Goal: Task Accomplishment & Management: Use online tool/utility

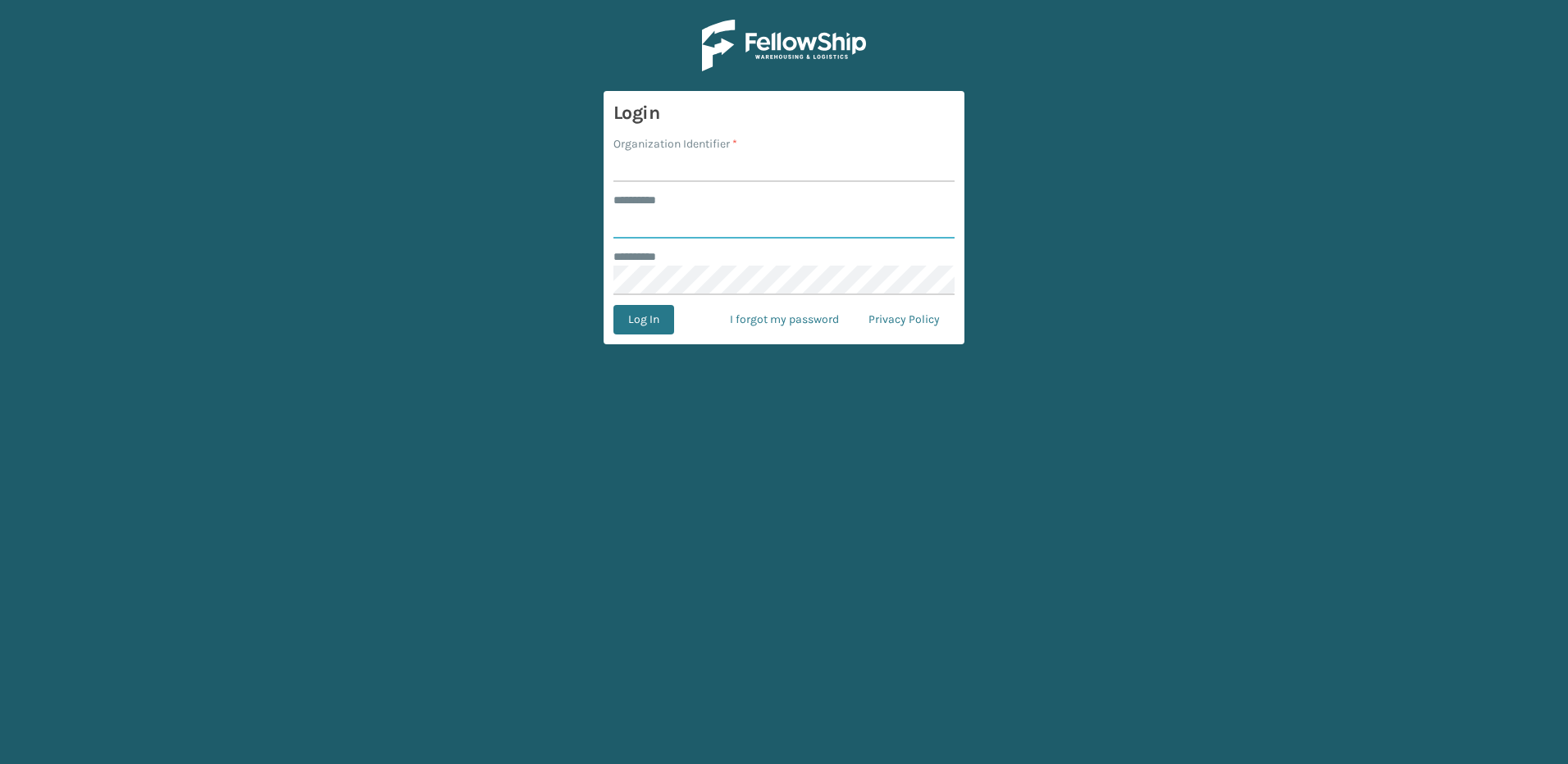
type input "********"
click at [671, 154] on input "Organization Identifier *" at bounding box center [784, 167] width 342 height 30
type input "Fellowship - East"
click at [649, 315] on button "Log In" at bounding box center [644, 320] width 61 height 30
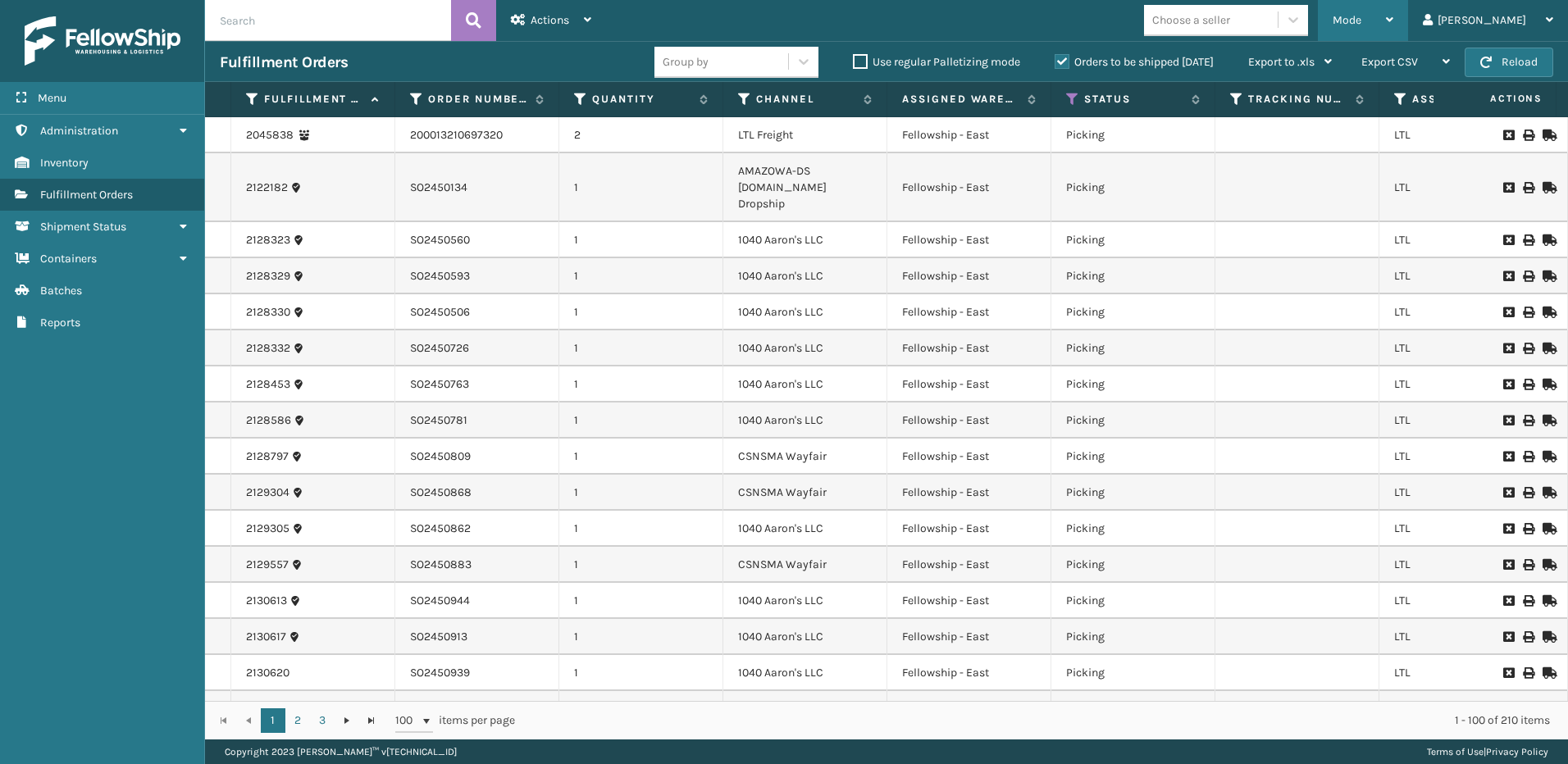
click at [1361, 15] on span "Mode" at bounding box center [1347, 20] width 29 height 14
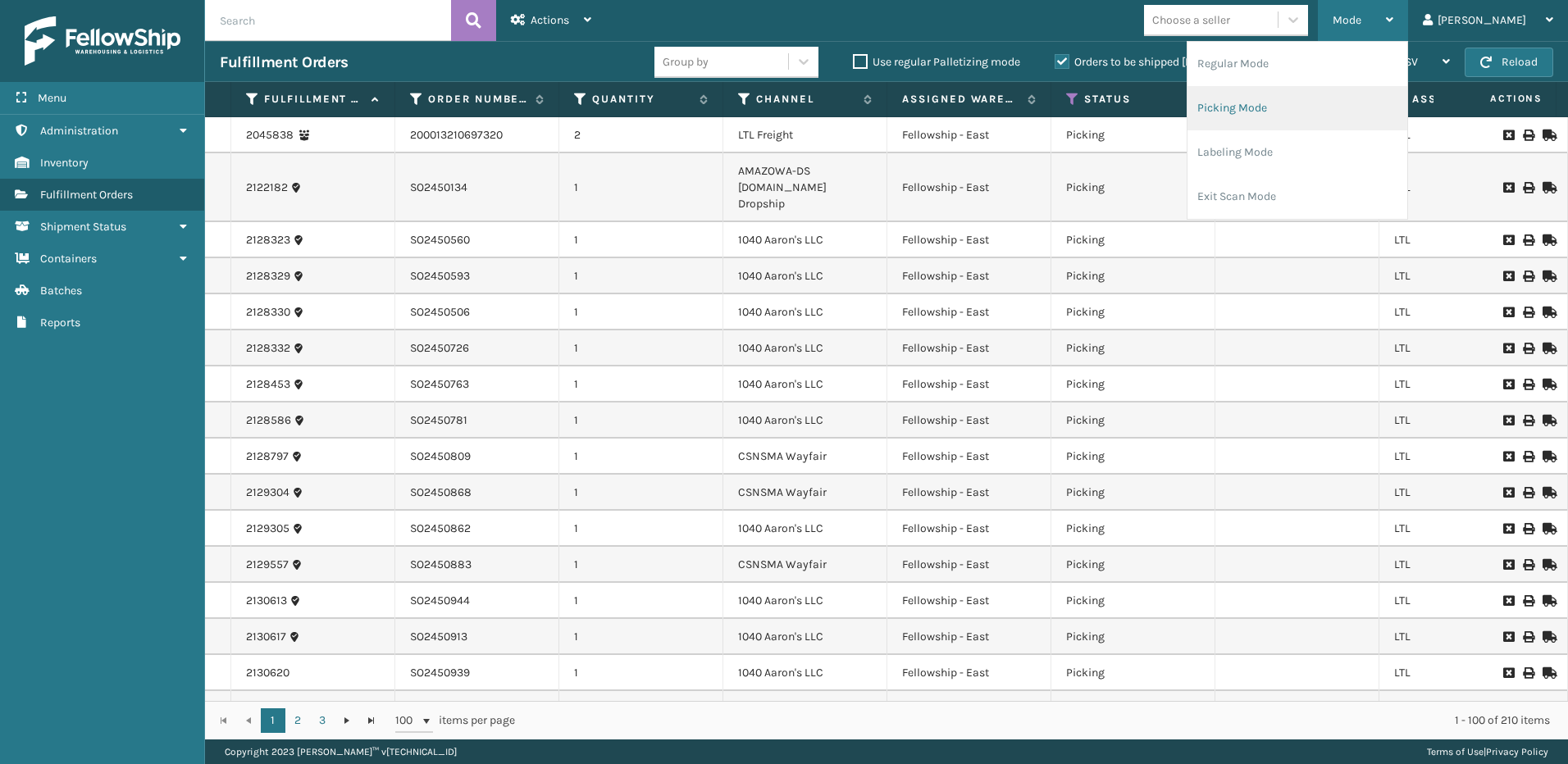
click at [1297, 113] on li "Picking Mode" at bounding box center [1297, 108] width 220 height 45
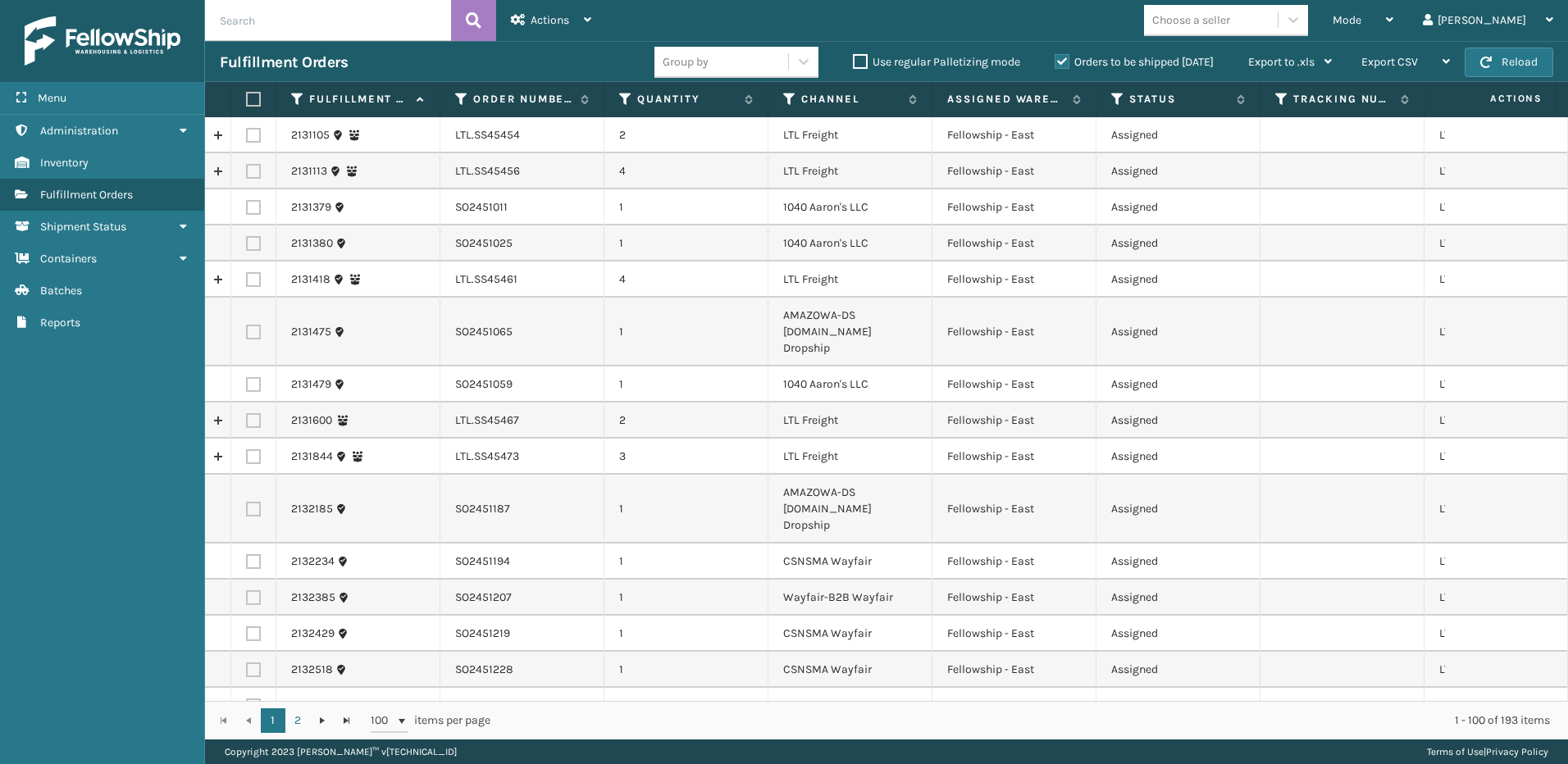
click at [249, 132] on label at bounding box center [254, 136] width 15 height 15
click at [247, 132] on input "checkbox" at bounding box center [246, 133] width 1 height 11
checkbox input "true"
click at [255, 171] on label at bounding box center [254, 171] width 15 height 15
click at [247, 171] on input "checkbox" at bounding box center [246, 169] width 1 height 11
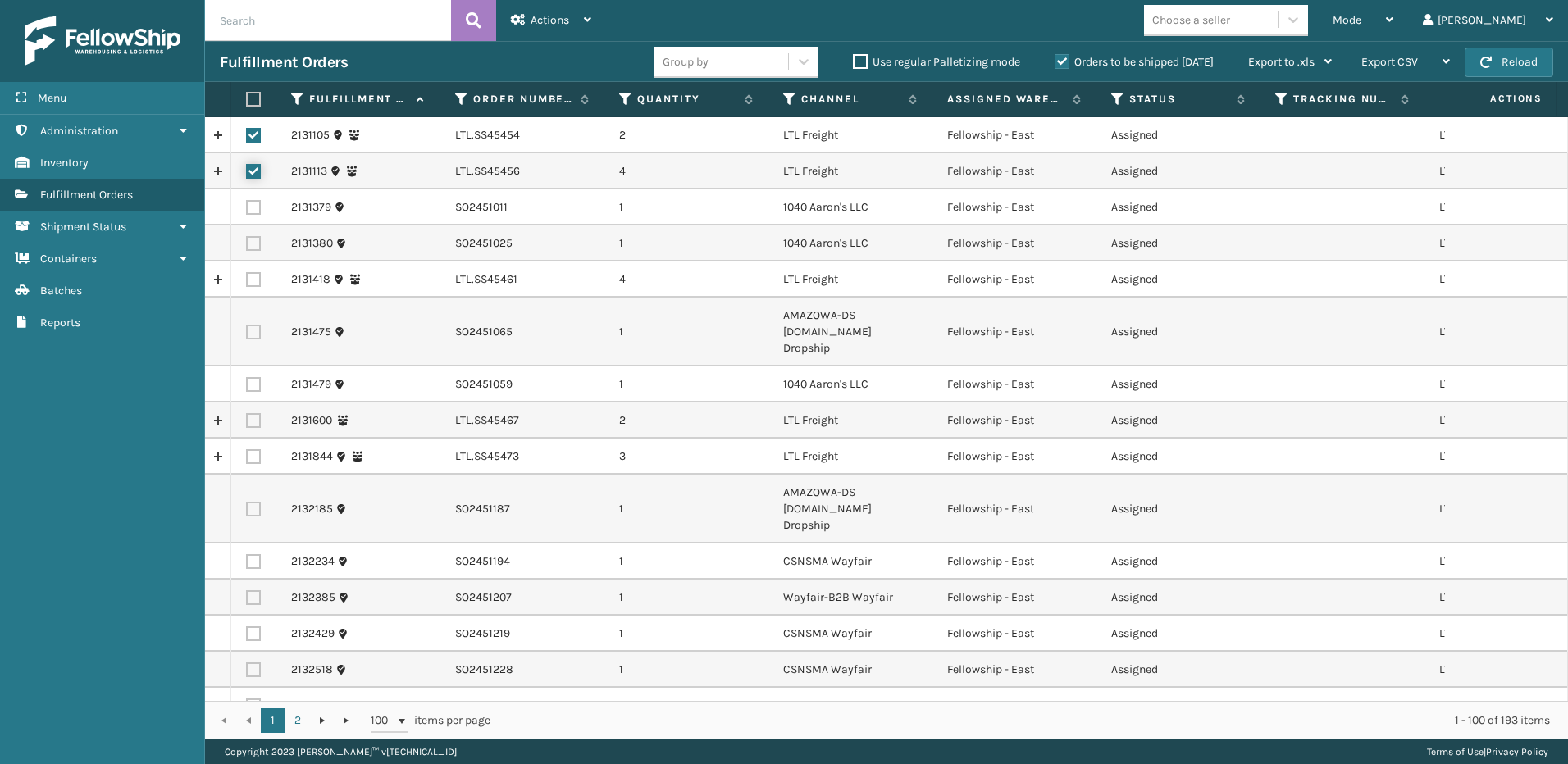
checkbox input "true"
click at [251, 278] on label at bounding box center [254, 280] width 15 height 15
click at [247, 278] on input "checkbox" at bounding box center [246, 277] width 1 height 11
checkbox input "true"
click at [254, 413] on label at bounding box center [254, 421] width 15 height 15
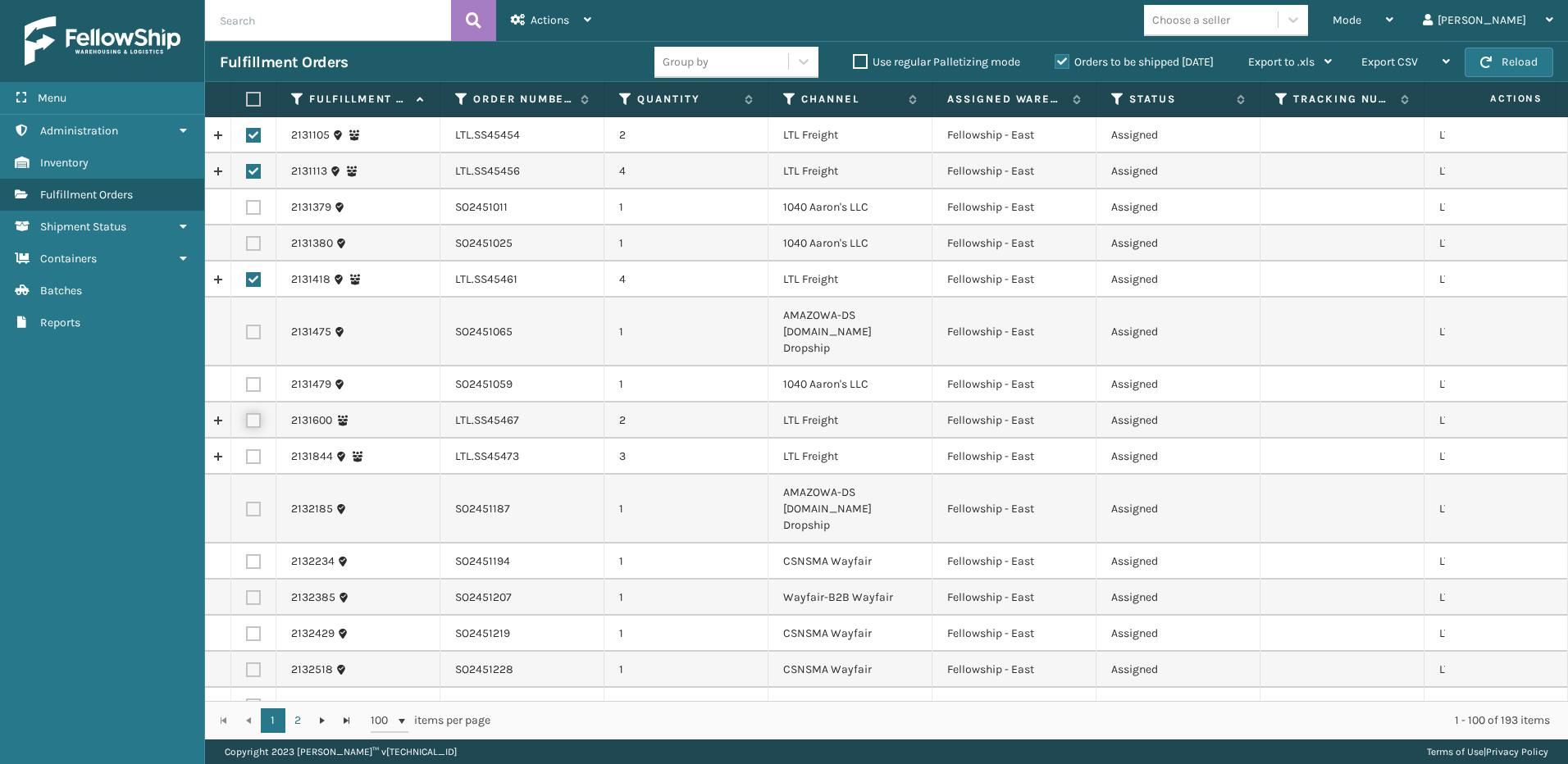
click at [247, 413] on input "checkbox" at bounding box center [246, 418] width 1 height 11
checkbox input "true"
click at [251, 449] on label at bounding box center [254, 457] width 15 height 15
click at [247, 449] on input "checkbox" at bounding box center [246, 455] width 1 height 11
checkbox input "true"
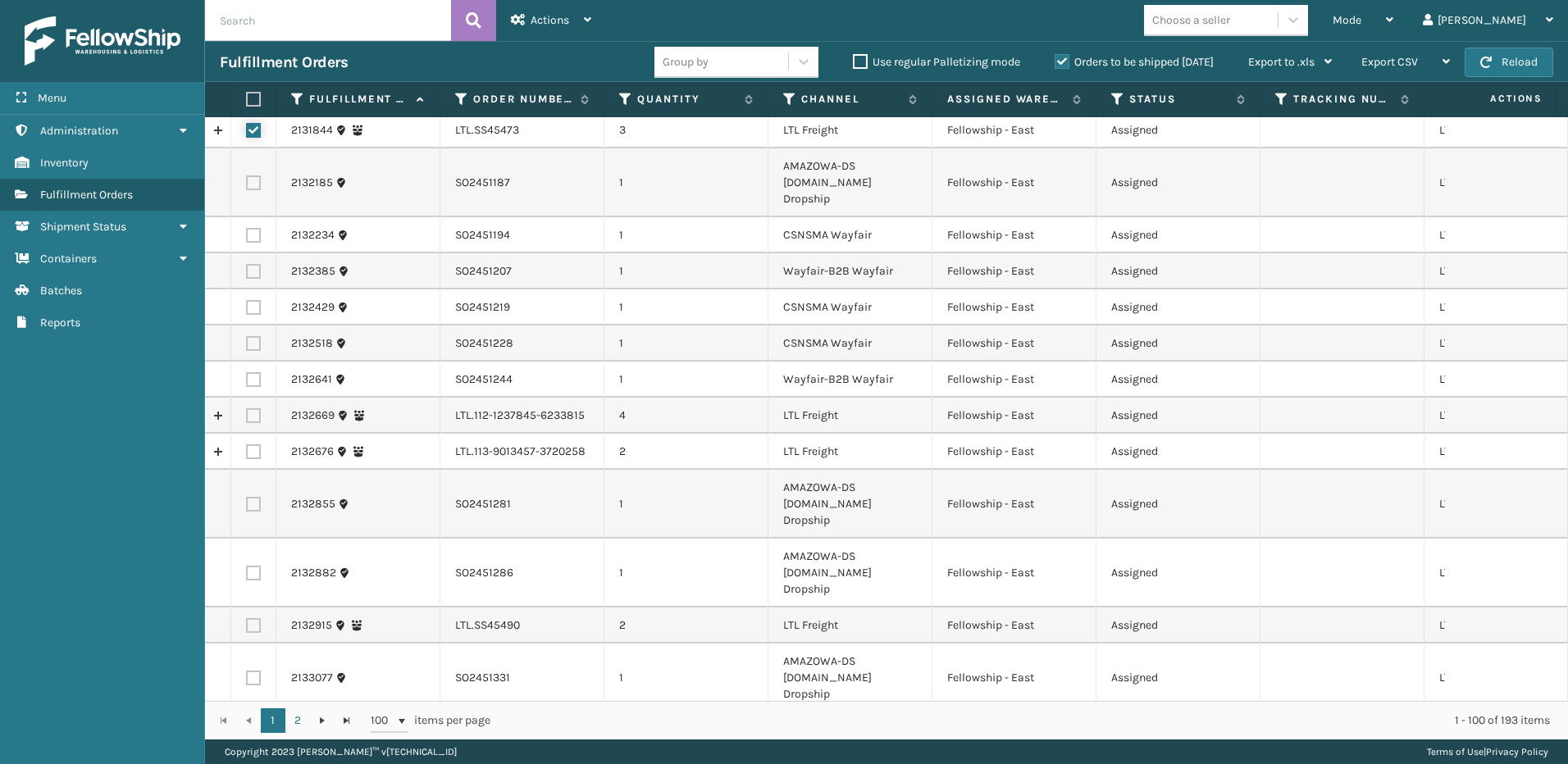
scroll to position [328, 0]
click at [253, 406] on label at bounding box center [254, 414] width 15 height 15
click at [247, 406] on input "checkbox" at bounding box center [246, 412] width 1 height 11
checkbox input "true"
click at [255, 443] on label at bounding box center [254, 450] width 15 height 15
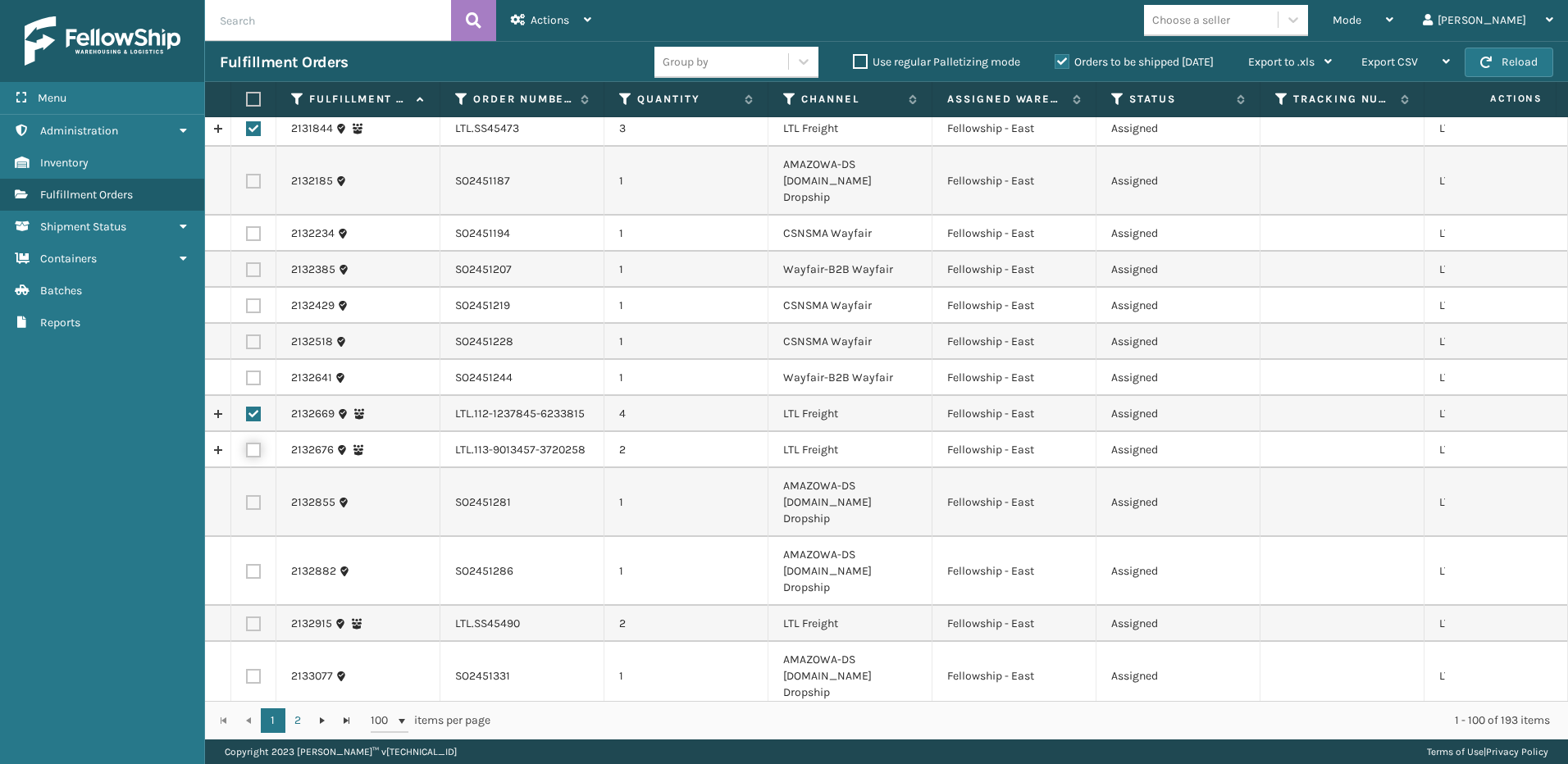
click at [247, 443] on input "checkbox" at bounding box center [246, 448] width 1 height 11
checkbox input "true"
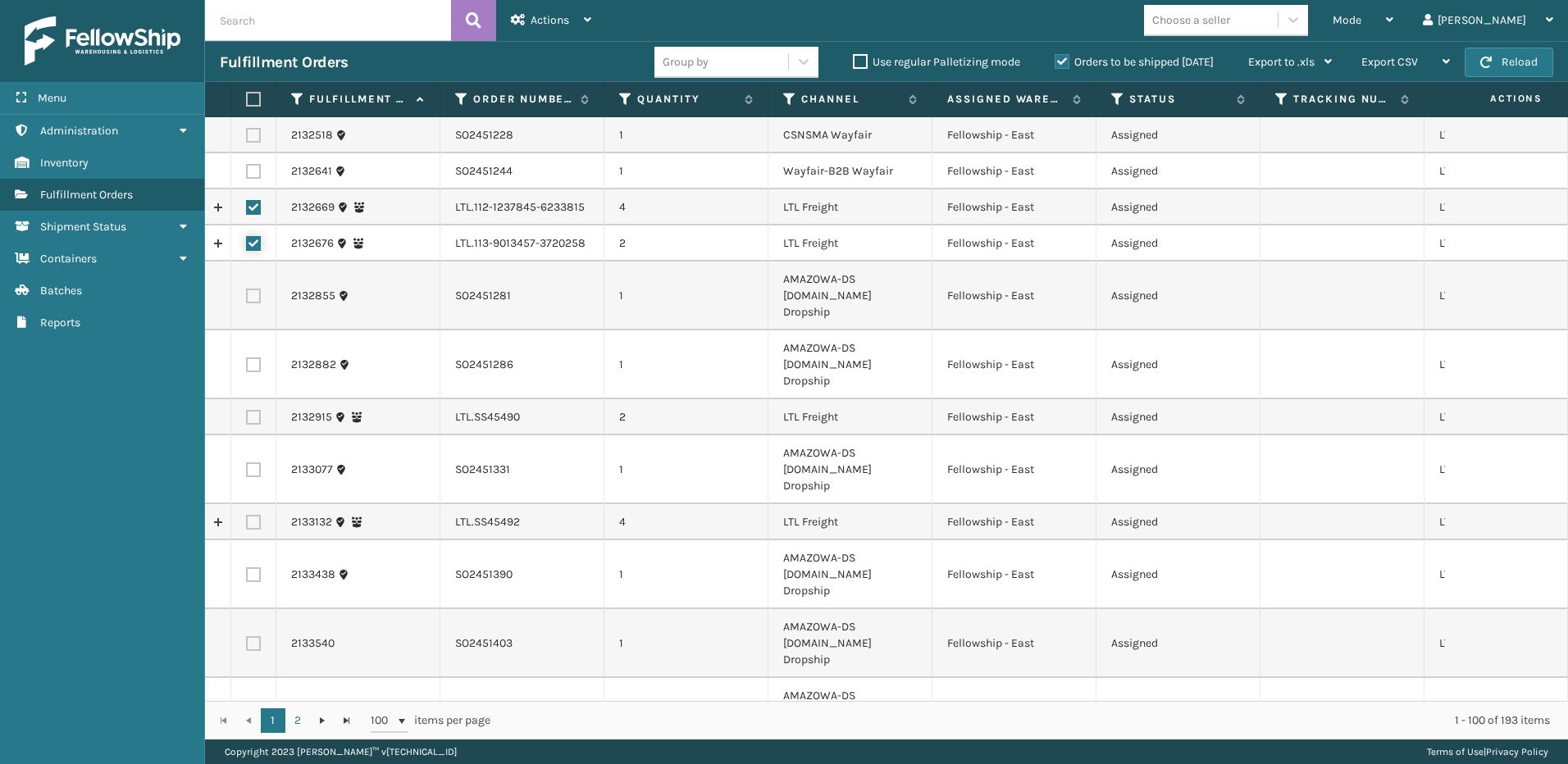
scroll to position [574, 0]
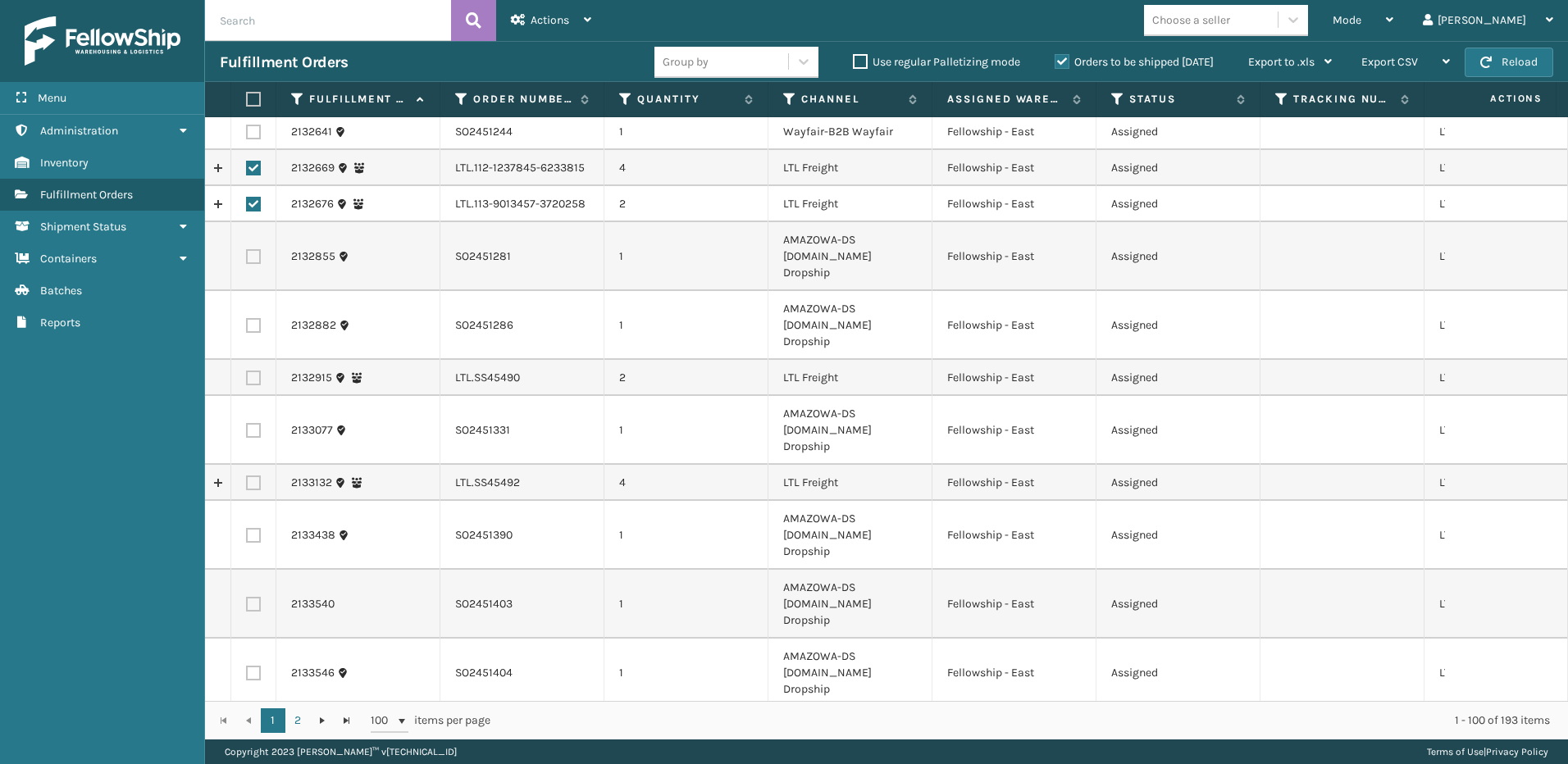
click at [251, 371] on label at bounding box center [254, 379] width 15 height 15
click at [247, 371] on input "checkbox" at bounding box center [246, 376] width 1 height 11
checkbox input "true"
click at [253, 476] on label at bounding box center [254, 483] width 15 height 15
click at [247, 476] on input "checkbox" at bounding box center [246, 481] width 1 height 11
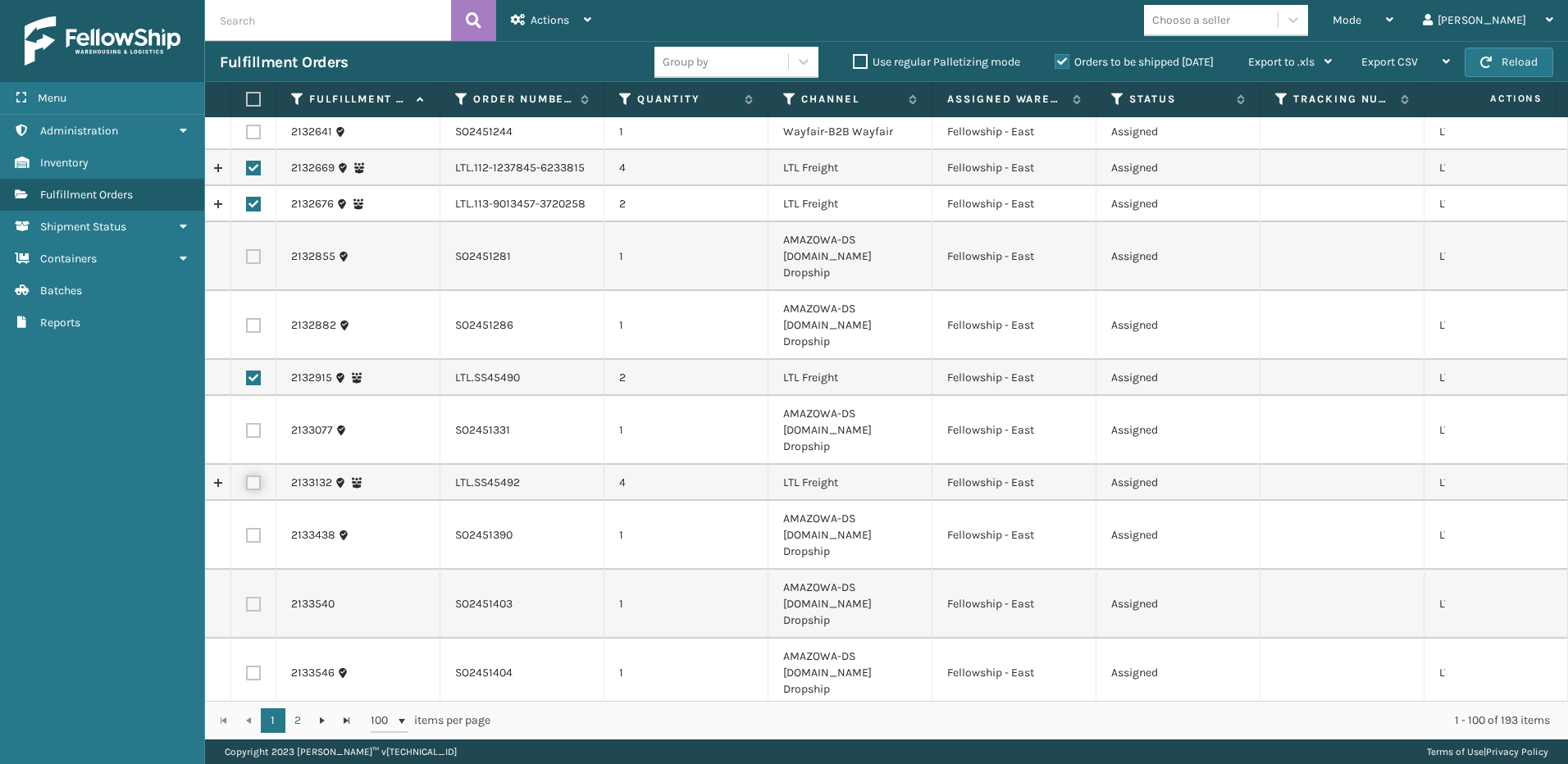
checkbox input "true"
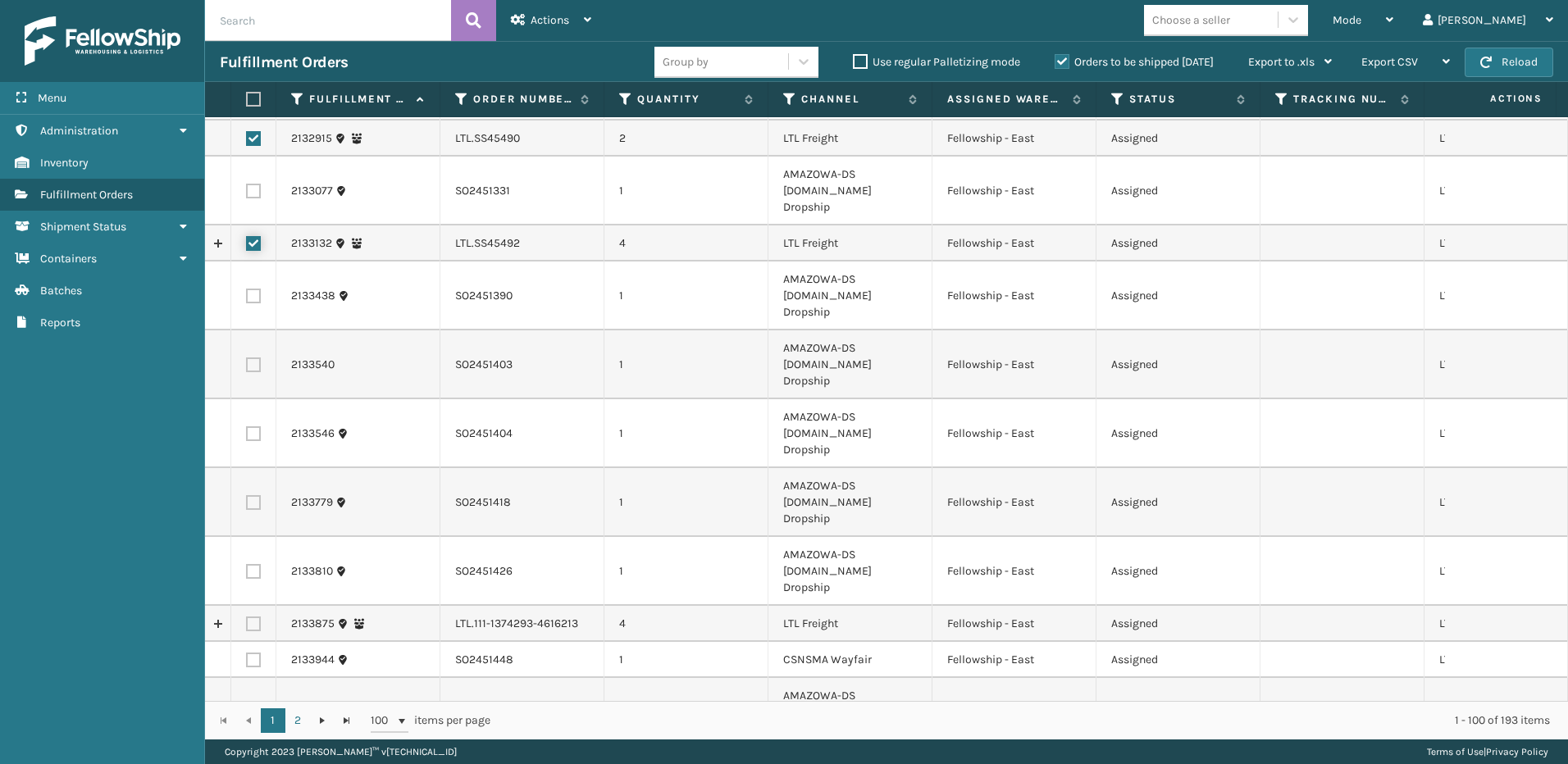
scroll to position [820, 0]
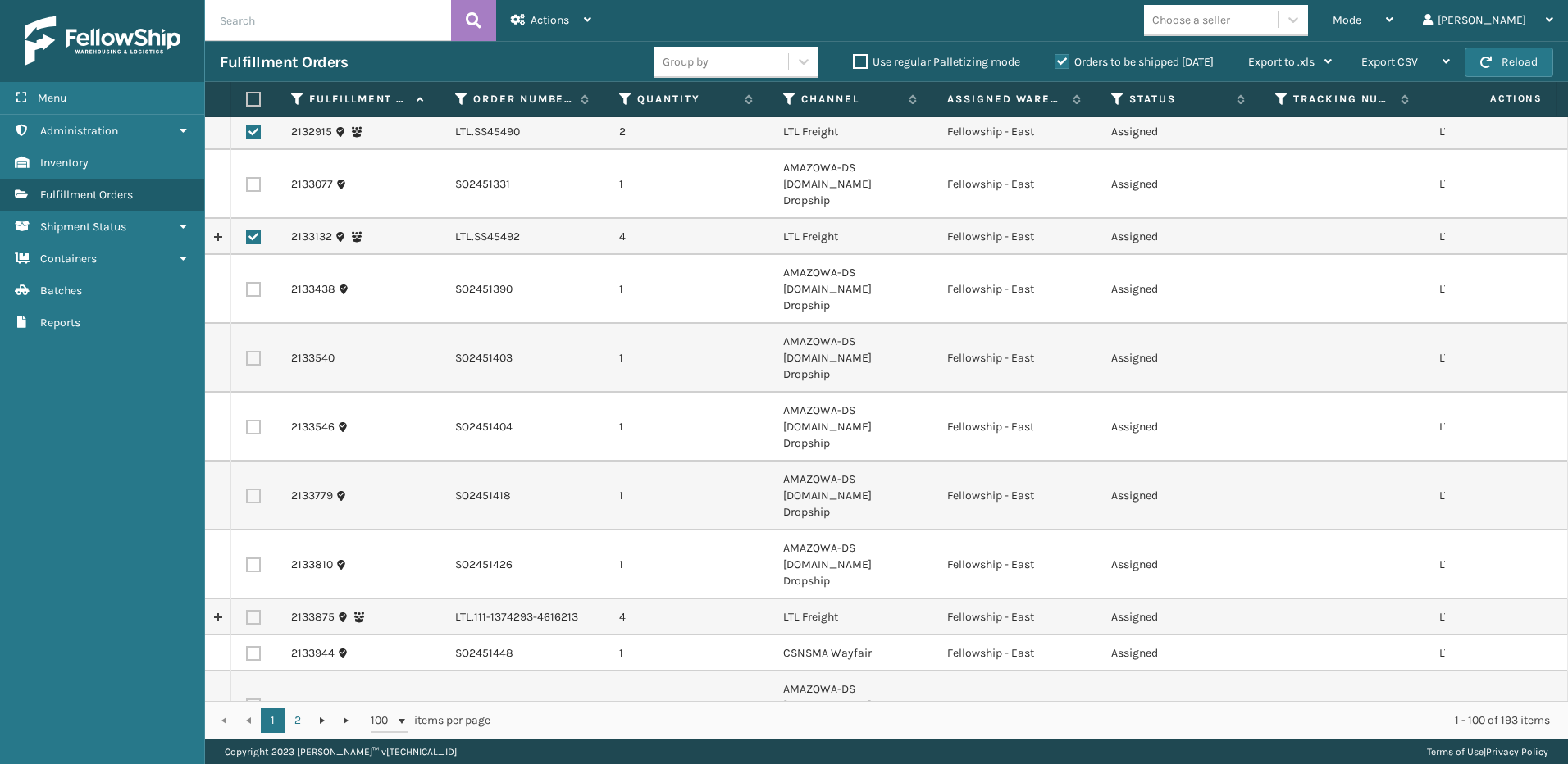
click at [249, 611] on label at bounding box center [254, 618] width 15 height 15
click at [247, 611] on input "checkbox" at bounding box center [246, 616] width 1 height 11
checkbox input "true"
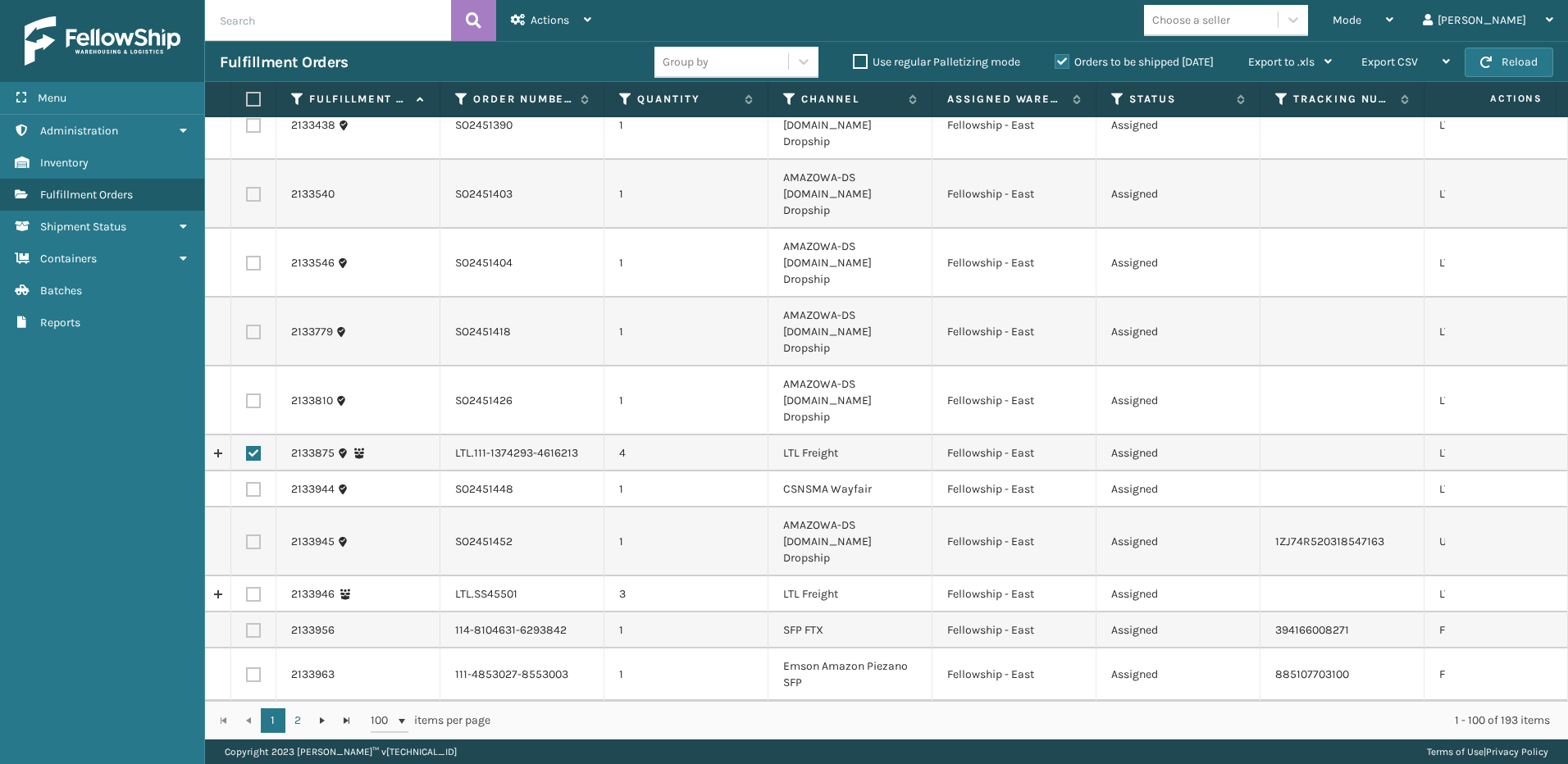
click at [254, 587] on label at bounding box center [254, 595] width 15 height 15
click at [247, 587] on input "checkbox" at bounding box center [246, 592] width 1 height 11
checkbox input "true"
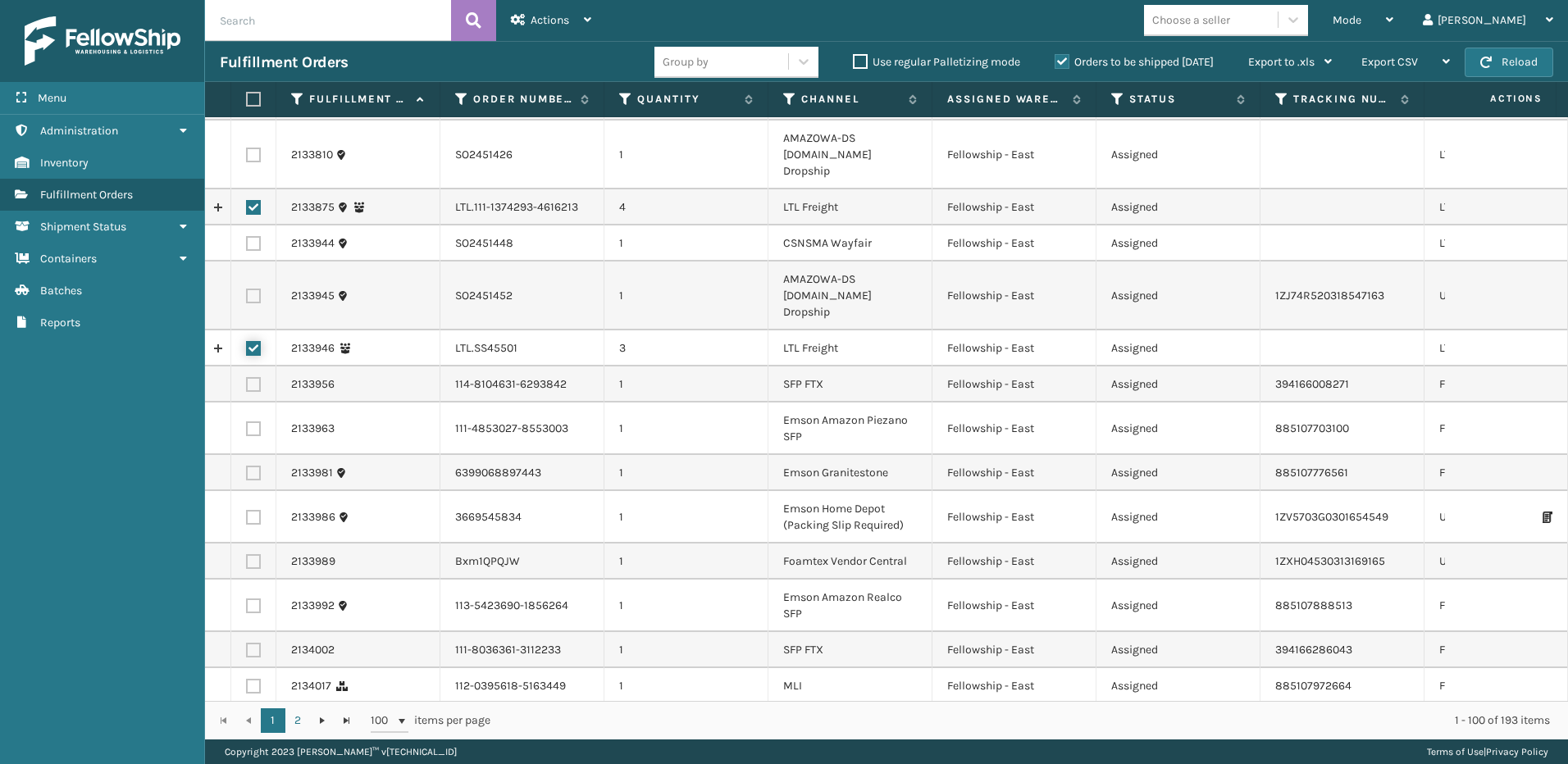
scroll to position [1312, 0]
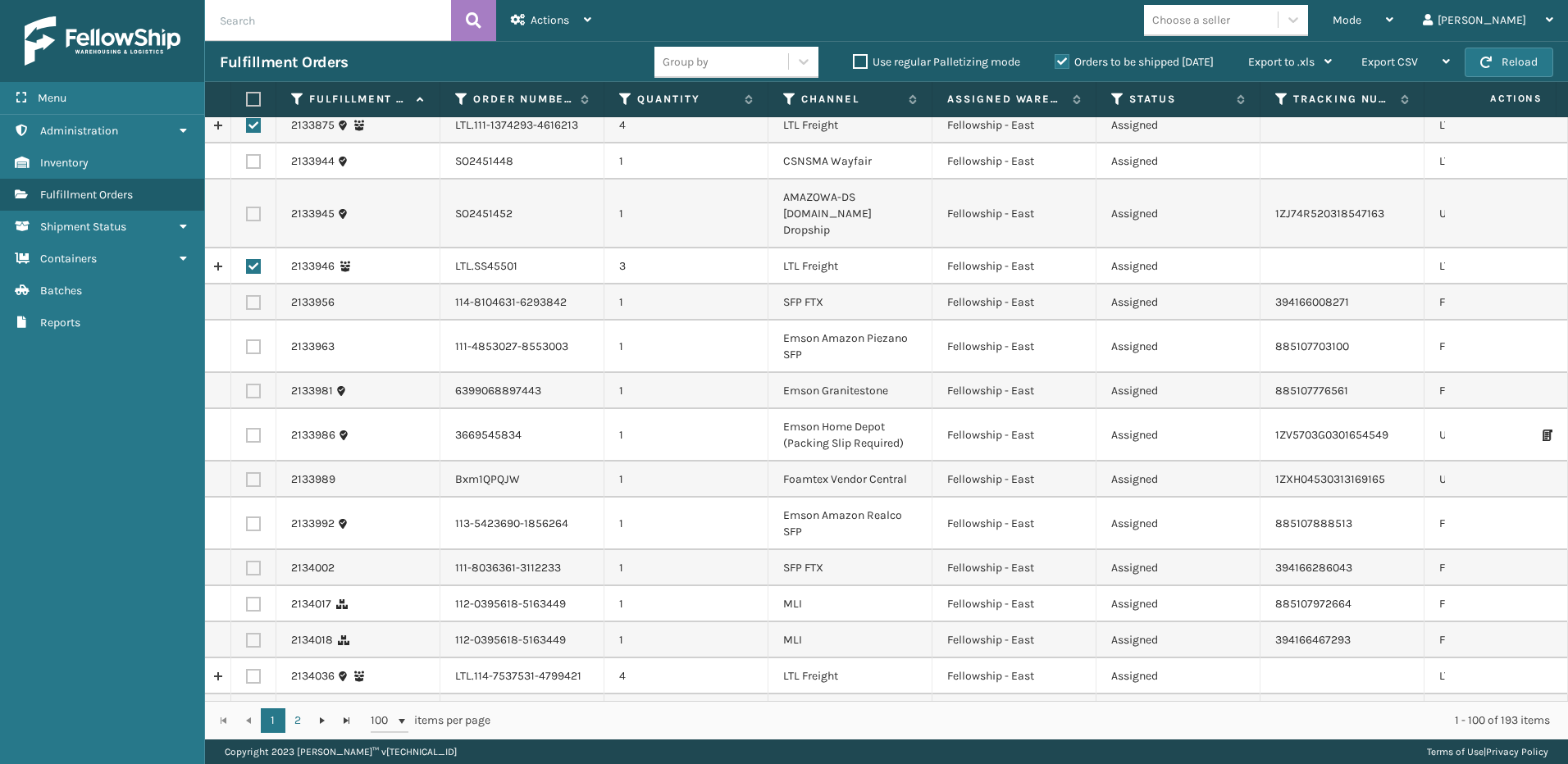
click at [258, 670] on label at bounding box center [254, 677] width 15 height 15
click at [247, 670] on input "checkbox" at bounding box center [246, 675] width 1 height 11
checkbox input "true"
click at [250, 705] on label at bounding box center [254, 713] width 15 height 15
click at [247, 705] on input "checkbox" at bounding box center [246, 710] width 1 height 11
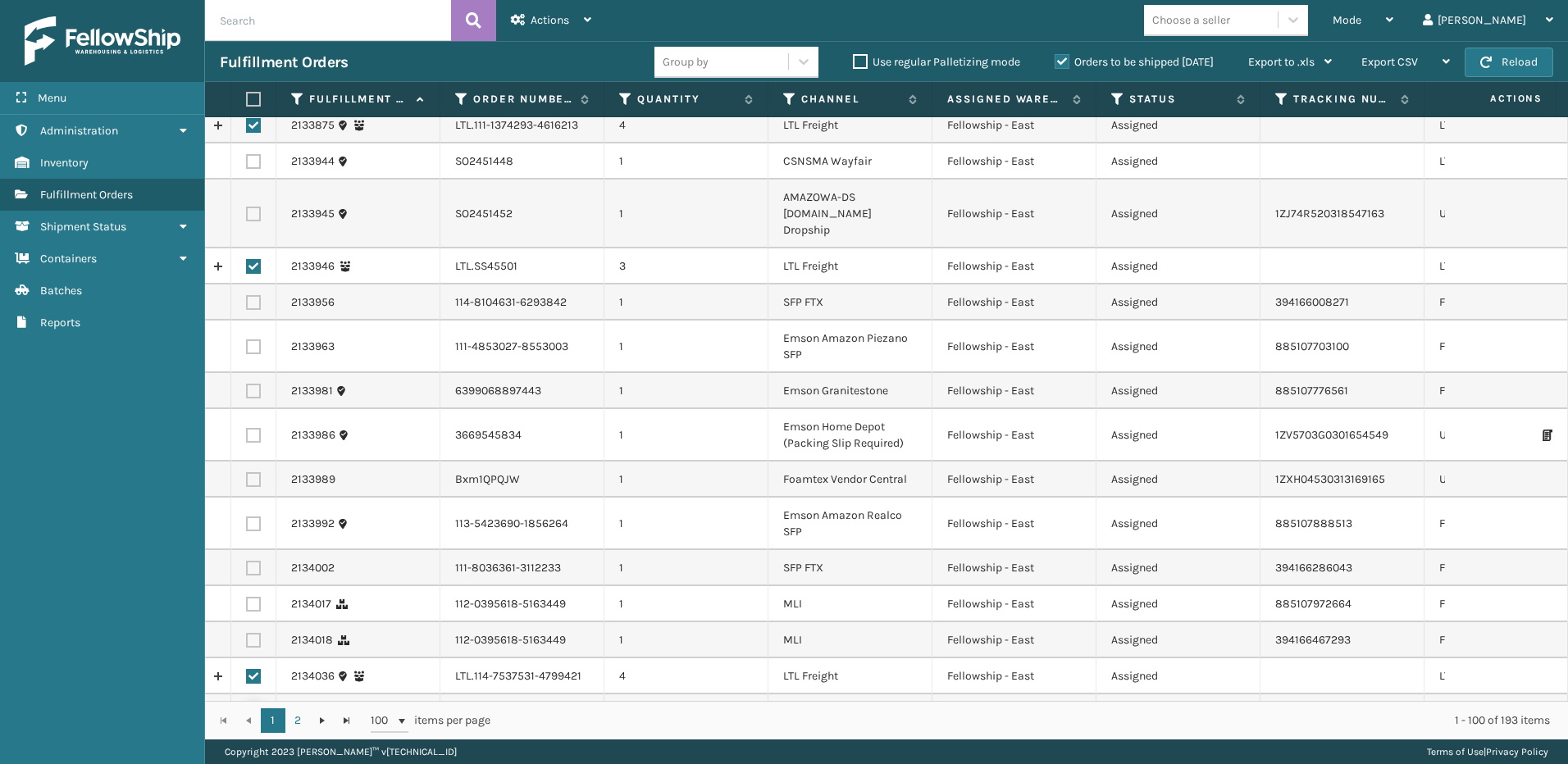
checkbox input "true"
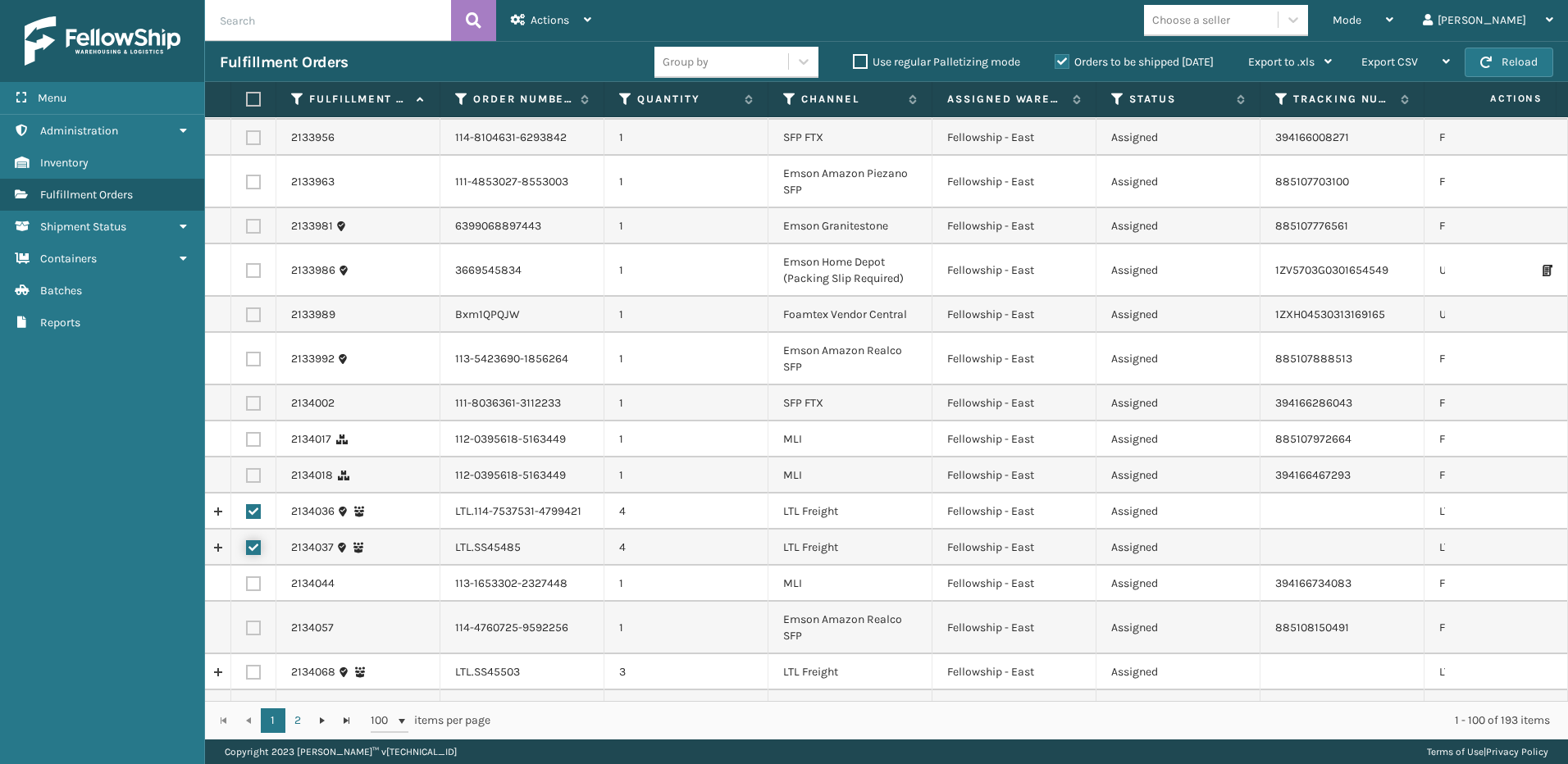
scroll to position [1558, 0]
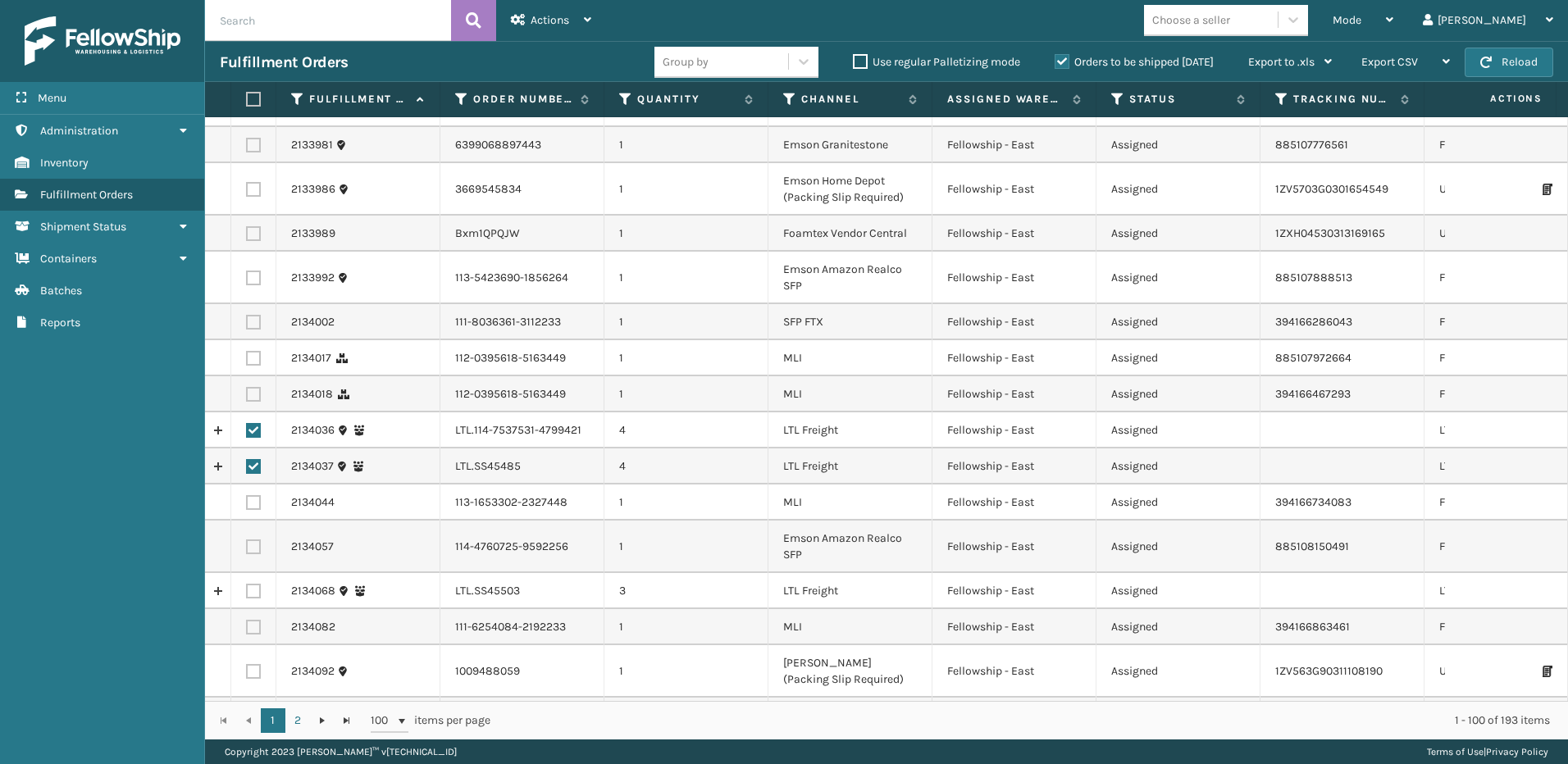
click at [244, 573] on td at bounding box center [253, 591] width 45 height 36
click at [261, 573] on td at bounding box center [253, 591] width 45 height 36
click at [256, 584] on label at bounding box center [254, 591] width 15 height 15
click at [247, 584] on input "checkbox" at bounding box center [246, 589] width 1 height 11
checkbox input "true"
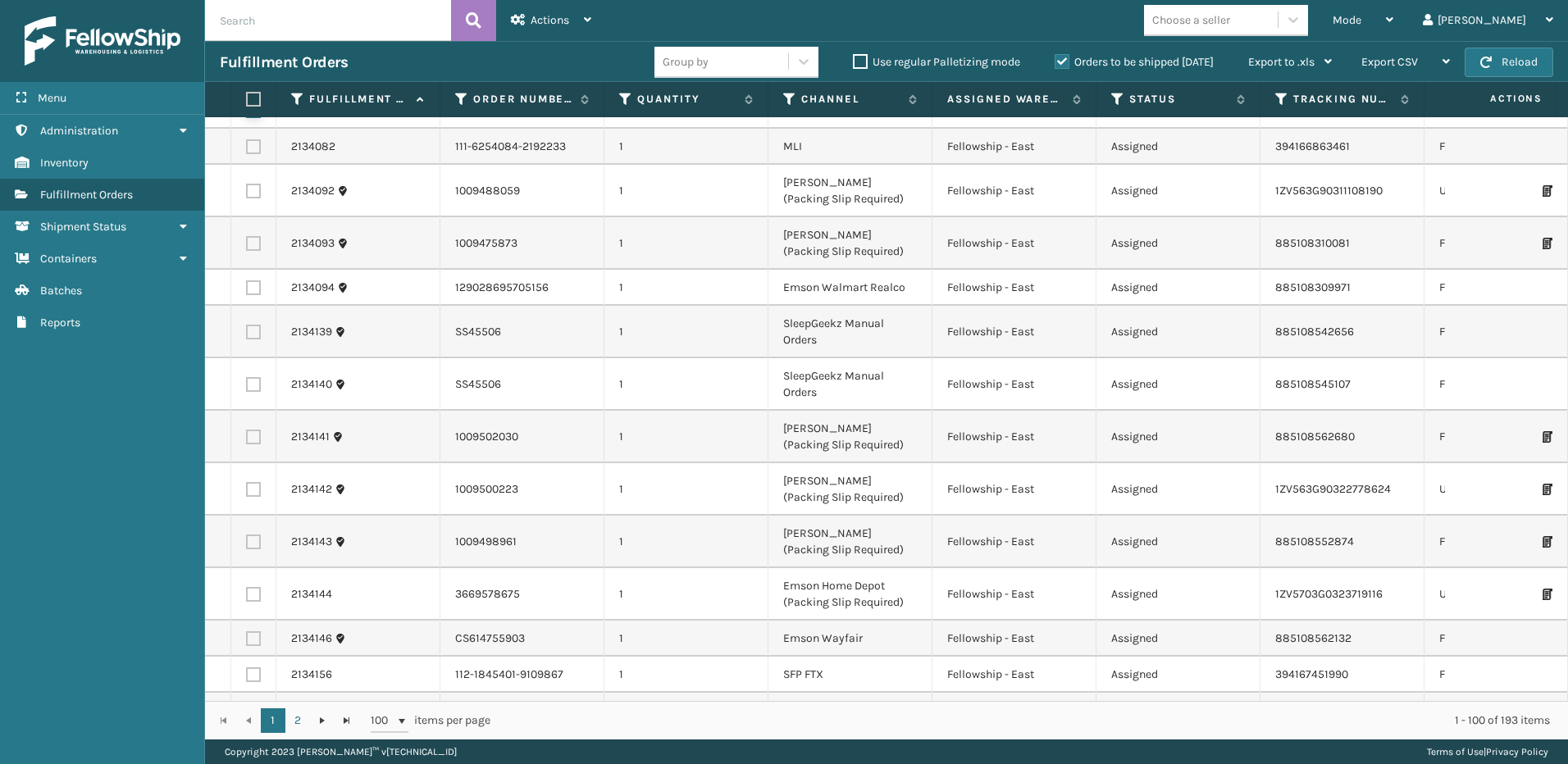
scroll to position [2050, 0]
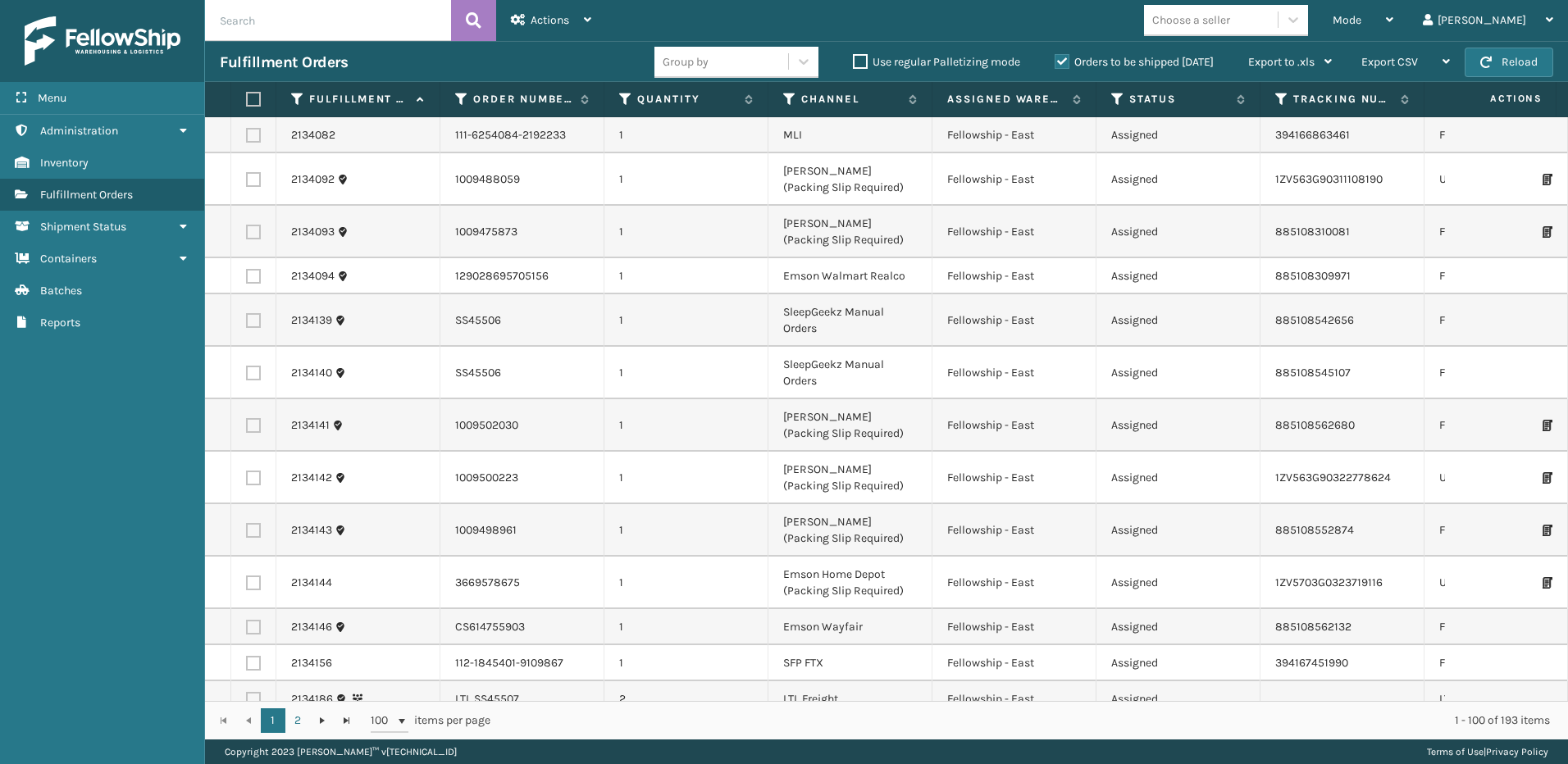
click at [250, 692] on label at bounding box center [254, 700] width 15 height 15
click at [247, 692] on input "checkbox" at bounding box center [246, 697] width 1 height 11
checkbox input "true"
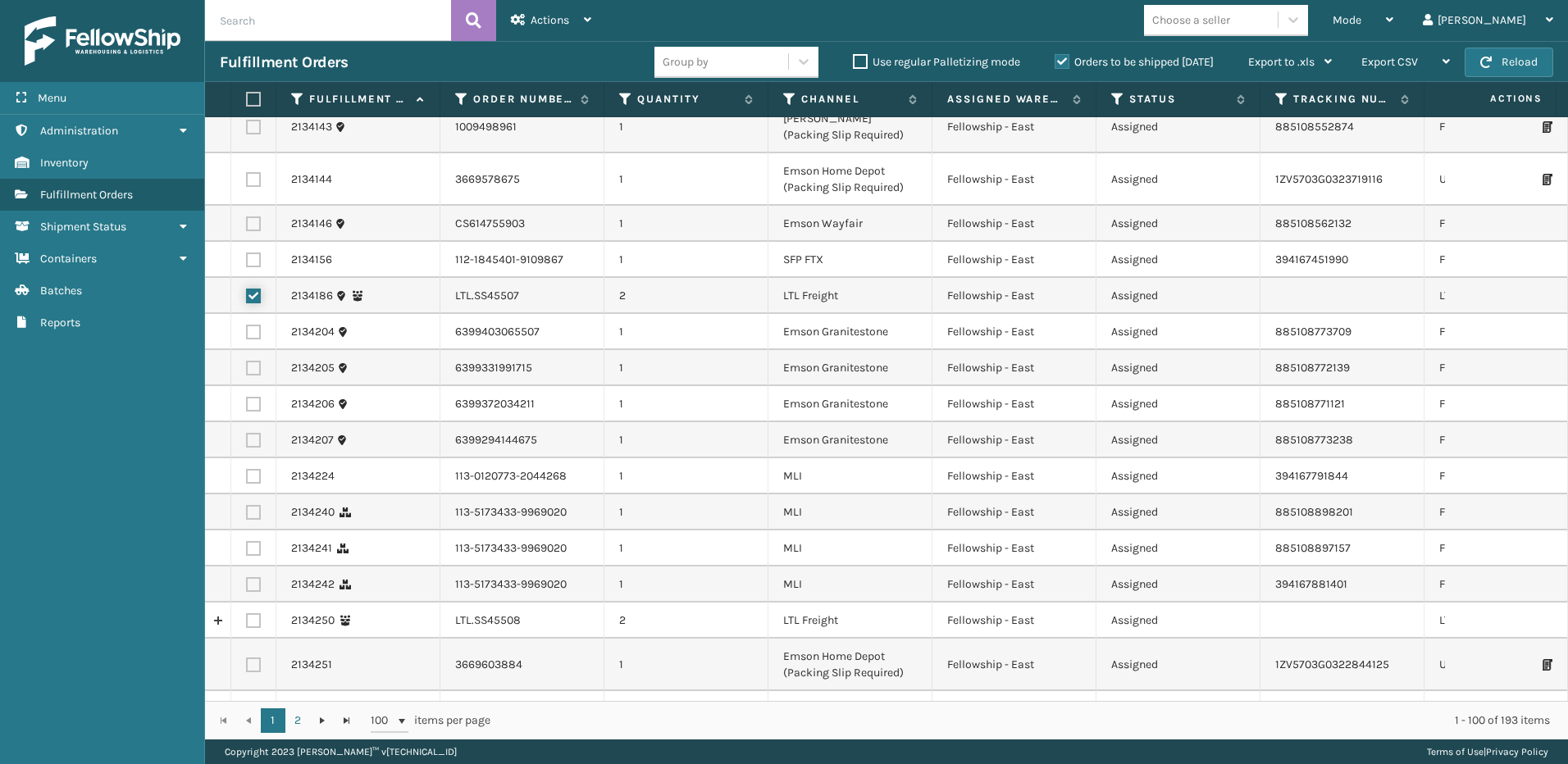
scroll to position [2460, 0]
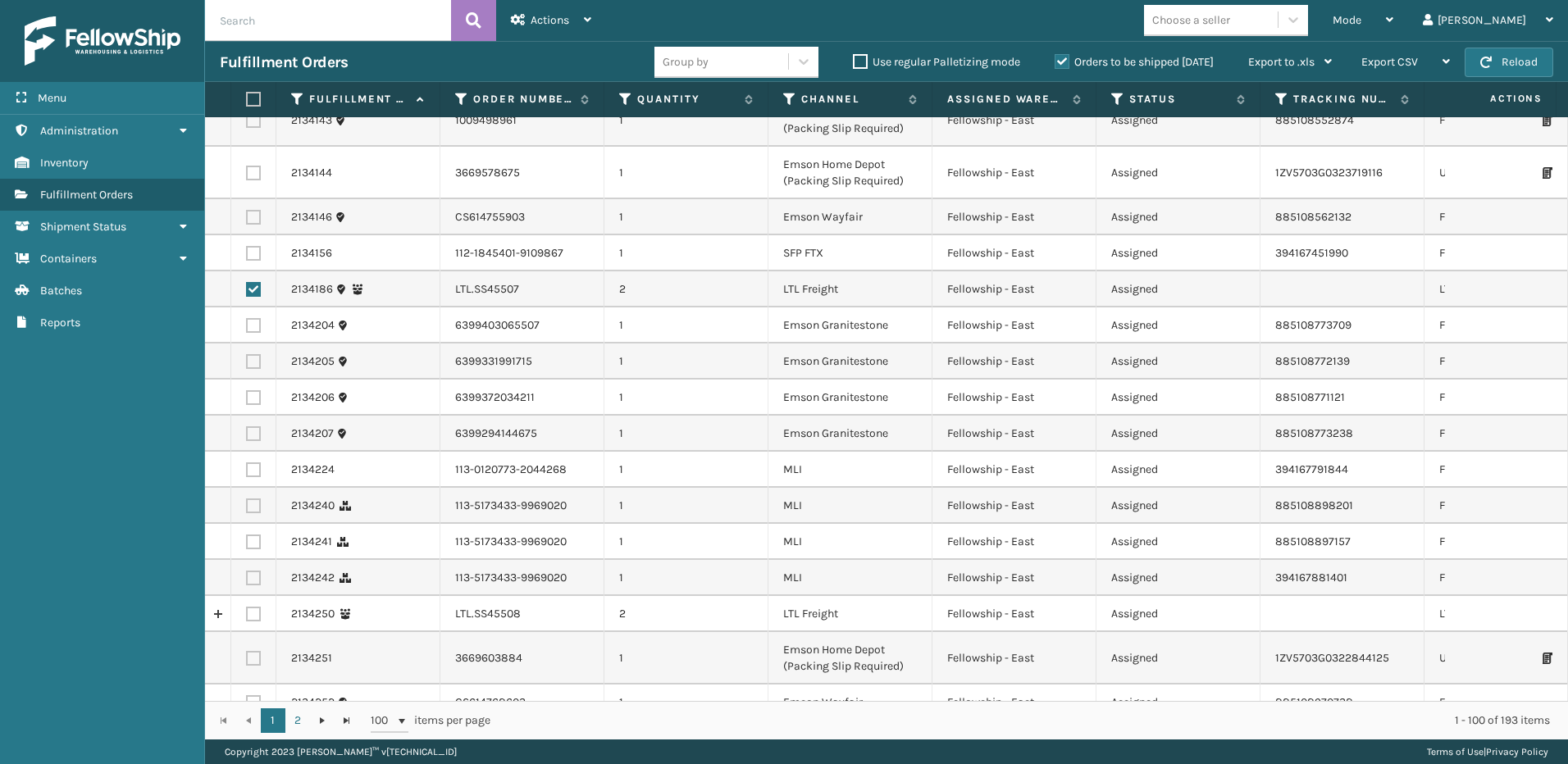
click at [257, 607] on label at bounding box center [254, 615] width 15 height 15
click at [247, 607] on input "checkbox" at bounding box center [246, 612] width 1 height 11
checkbox input "true"
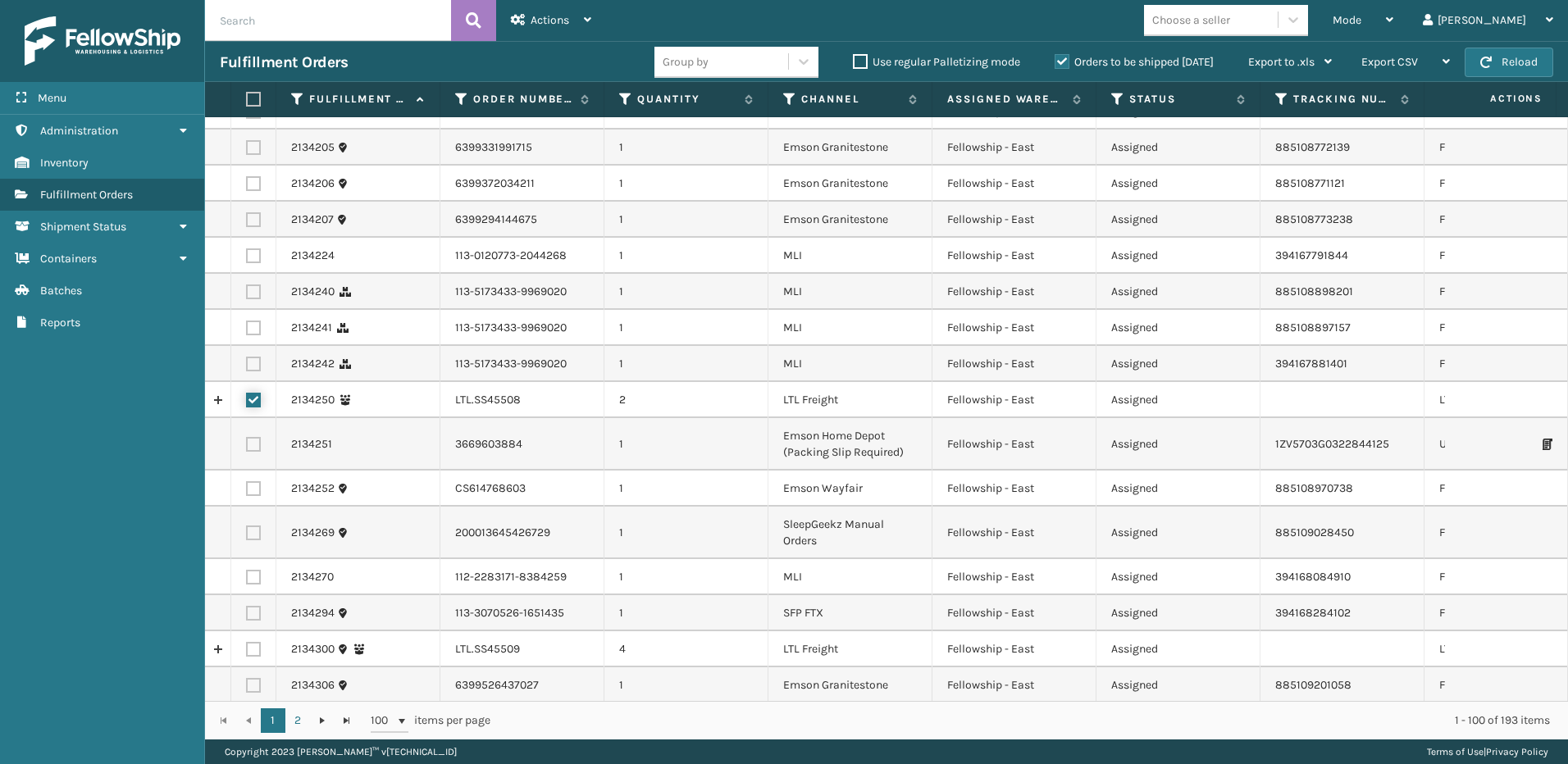
scroll to position [2788, 0]
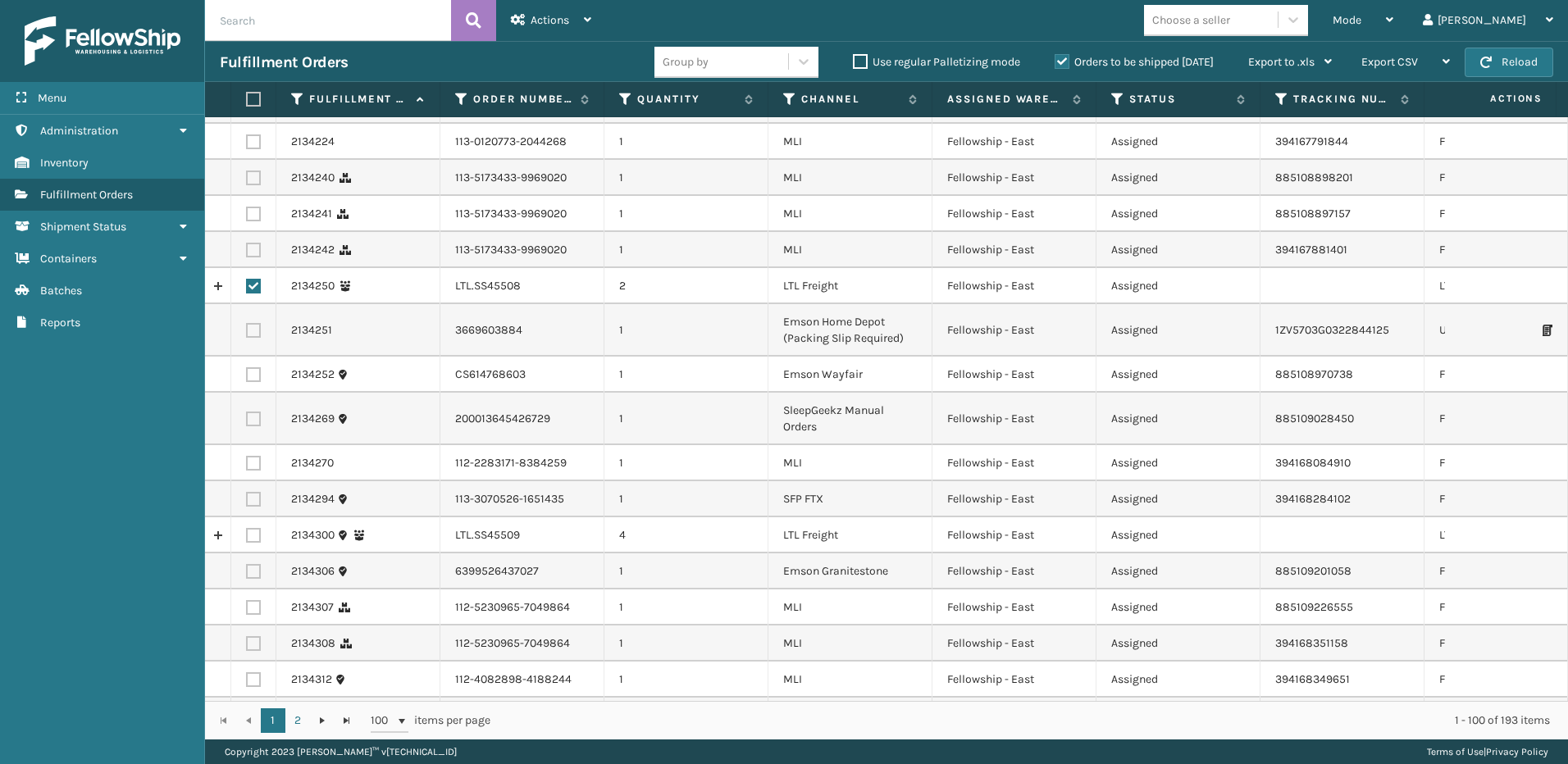
click at [251, 528] on label at bounding box center [254, 535] width 15 height 15
click at [247, 528] on input "checkbox" at bounding box center [246, 533] width 1 height 11
checkbox input "true"
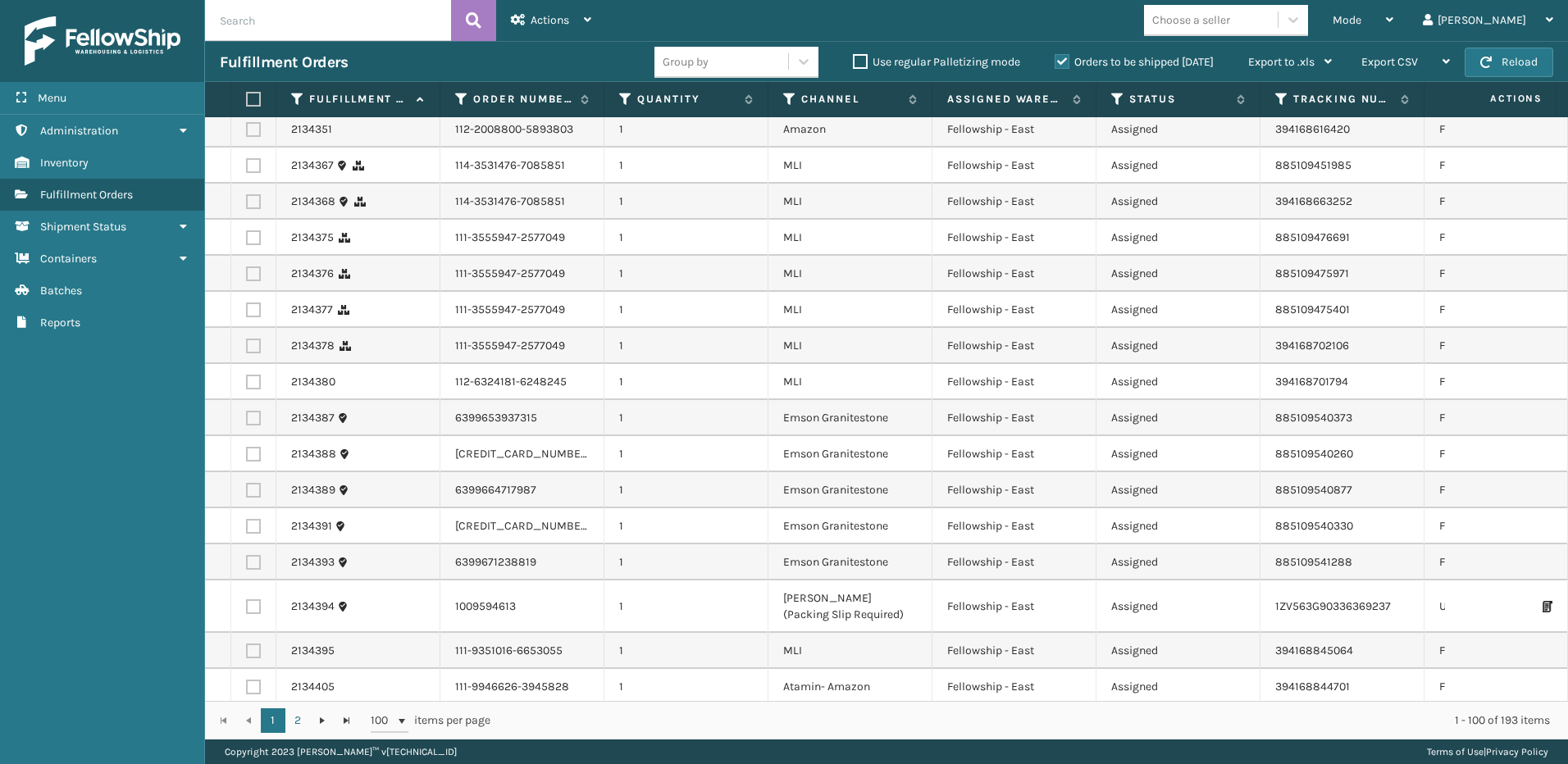
scroll to position [3479, 0]
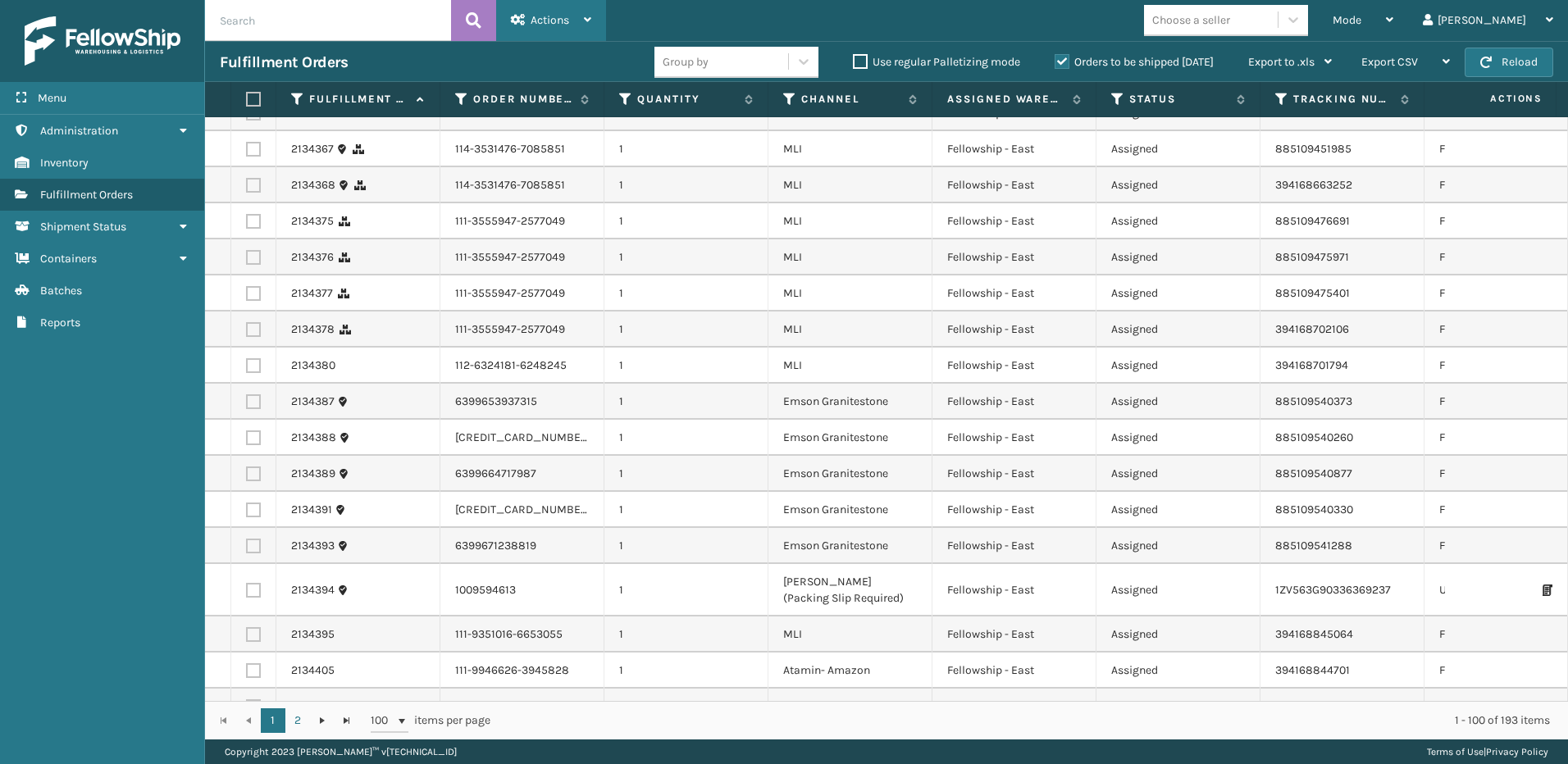
click at [536, 25] on span "Actions" at bounding box center [550, 20] width 39 height 14
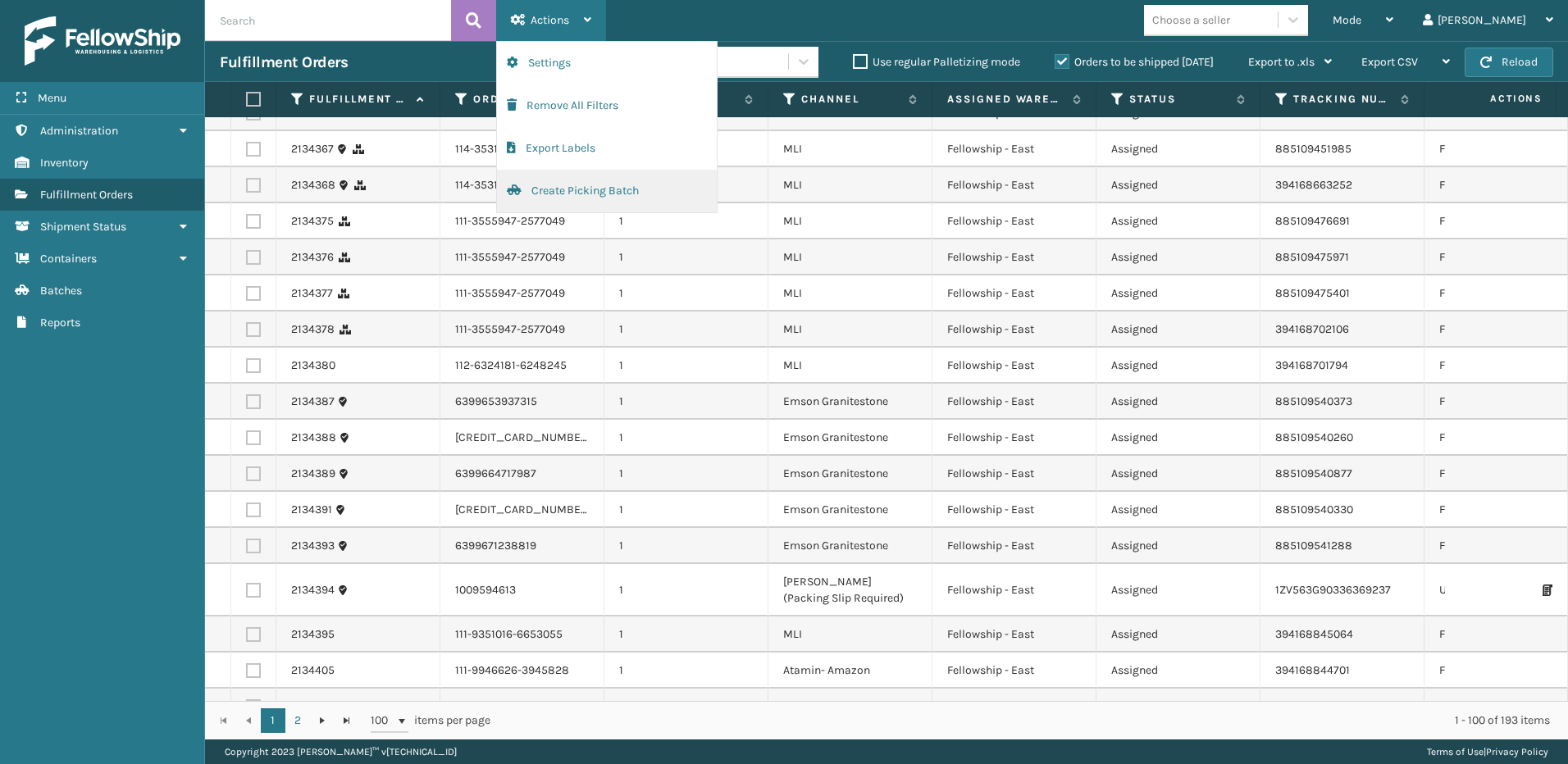
click at [569, 185] on button "Create Picking Batch" at bounding box center [606, 191] width 220 height 43
